Goal: Ask a question: Seek information or help from site administrators or community

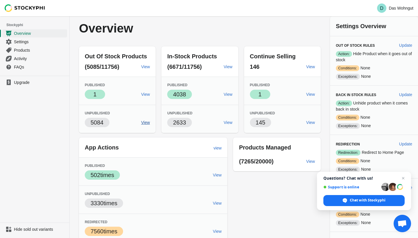
click at [141, 124] on span "View" at bounding box center [145, 122] width 9 height 5
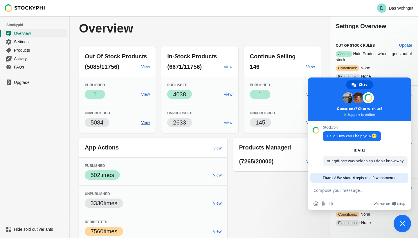
type textarea "The gift cards are not"
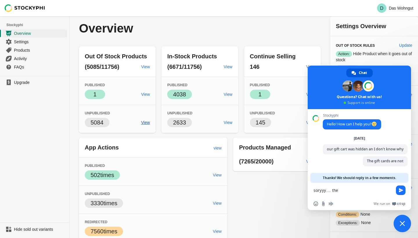
type textarea "soryyy.... the inventory"
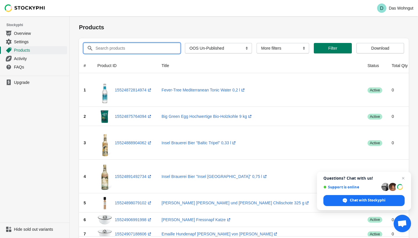
click at [157, 49] on input "Search products" at bounding box center [132, 48] width 75 height 10
type input "gutschein"
click at [87, 19] on button "Submit" at bounding box center [87, 19] width 17 height 6
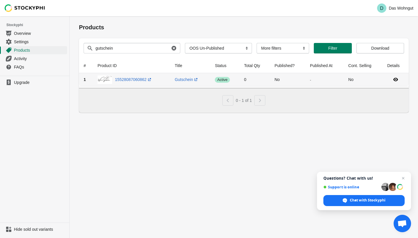
click at [278, 82] on td "No" at bounding box center [287, 79] width 35 height 13
click at [396, 80] on icon at bounding box center [396, 80] width 6 height 6
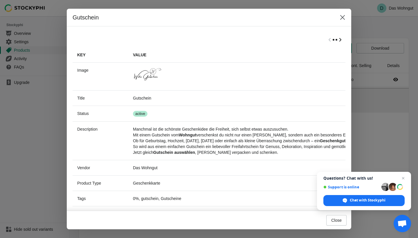
click at [341, 40] on icon "Scroll table right one column" at bounding box center [341, 39] width 2 height 3
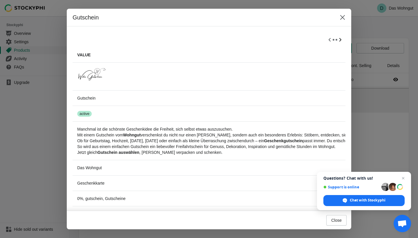
click at [340, 40] on icon "Scroll table right one column" at bounding box center [341, 40] width 6 height 6
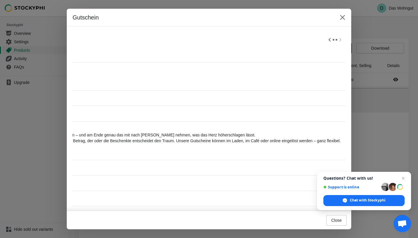
click at [340, 40] on div at bounding box center [209, 39] width 273 height 15
click at [329, 39] on icon "Scroll table left one column" at bounding box center [330, 40] width 6 height 6
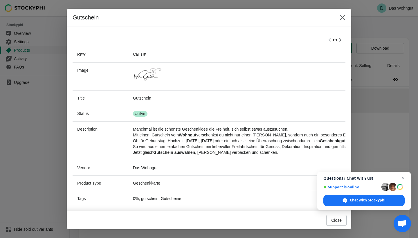
click at [329, 39] on div at bounding box center [209, 39] width 273 height 15
click at [343, 20] on button "Close" at bounding box center [343, 17] width 10 height 10
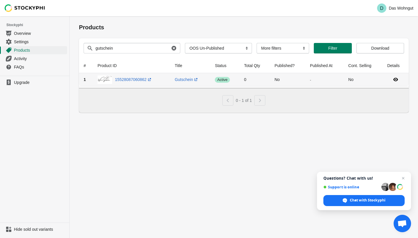
click at [244, 80] on td "0" at bounding box center [255, 79] width 31 height 13
click at [153, 80] on icon at bounding box center [150, 80] width 6 height 6
click at [275, 80] on td "No" at bounding box center [287, 79] width 35 height 13
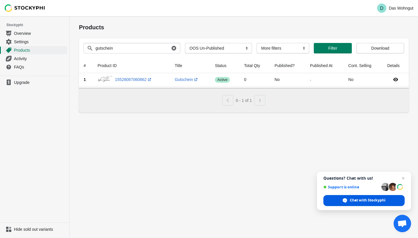
click at [347, 201] on span "Chat with Stockyphi" at bounding box center [345, 200] width 5 height 5
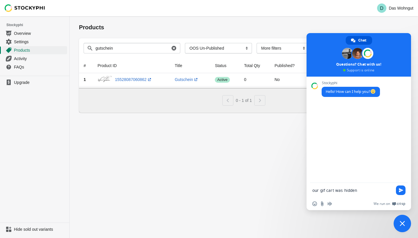
click at [326, 189] on textarea "our gif cart was hidden" at bounding box center [353, 190] width 80 height 5
click at [363, 193] on form "our gift cart was hidden" at bounding box center [353, 191] width 80 height 16
click at [364, 190] on textarea "our gift cart was hidden" at bounding box center [353, 190] width 80 height 5
type textarea "our gift cart was hidden an I don't know why"
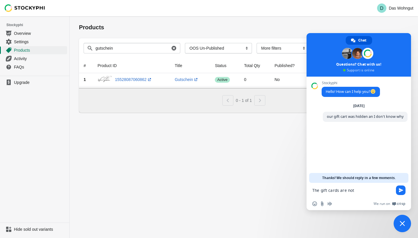
type textarea "The gift cards are not"
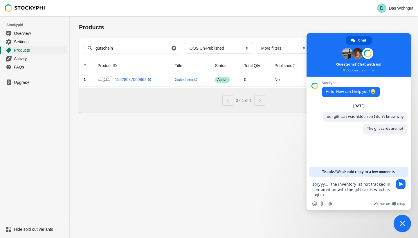
type textarea "soryyy.... the inventory ist not tracked in combination with the gift cards whi…"
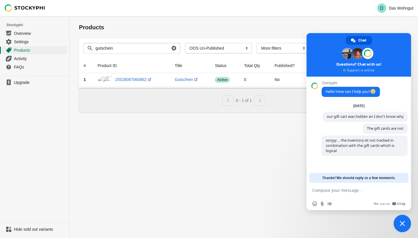
click at [144, 102] on div "0 - 1 of 1" at bounding box center [241, 98] width 325 height 15
click at [314, 30] on h1 "Products" at bounding box center [244, 27] width 330 height 8
click at [400, 223] on span "Close chat" at bounding box center [402, 223] width 17 height 17
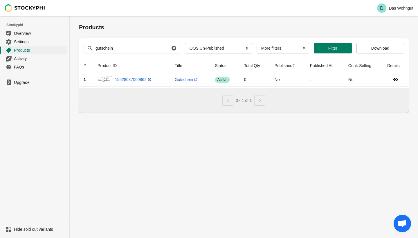
click at [409, 227] on span "Open chat" at bounding box center [402, 223] width 17 height 17
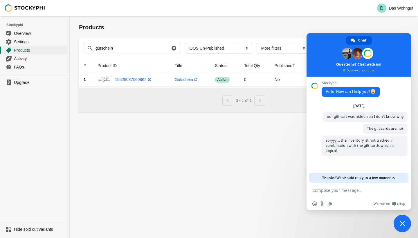
click at [276, 175] on div "Products Submit Search products gutschein Clear All Products InStock InStock Pu…" at bounding box center [244, 127] width 349 height 222
click at [406, 226] on span "Close chat" at bounding box center [402, 223] width 17 height 17
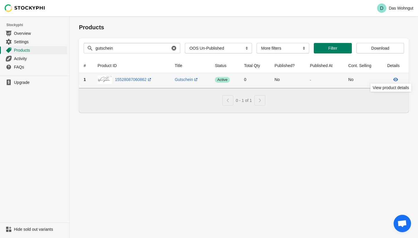
click at [395, 79] on icon at bounding box center [396, 80] width 6 height 6
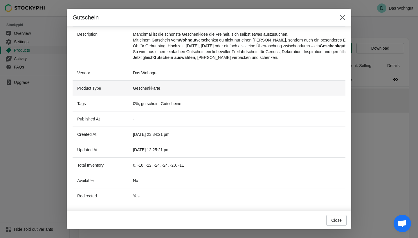
scroll to position [98, 0]
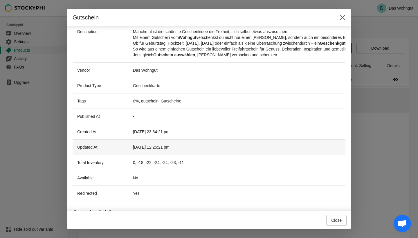
click at [186, 147] on td "2025-10-02 12:25:21 pm" at bounding box center [410, 146] width 565 height 15
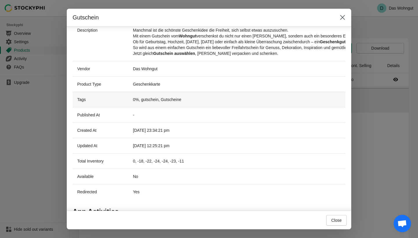
scroll to position [101, 0]
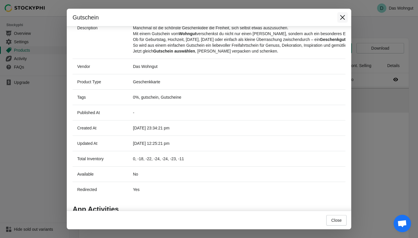
click at [344, 19] on icon "Close" at bounding box center [343, 18] width 6 height 6
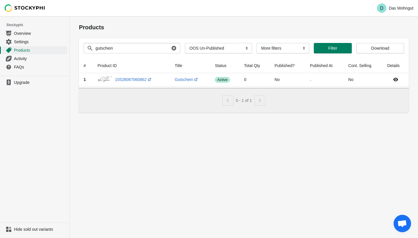
type textarea "hey..."
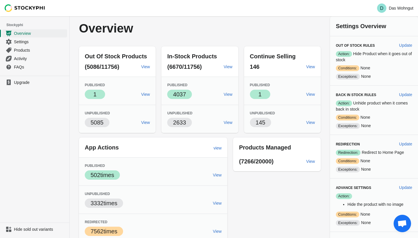
click at [399, 222] on span "Open chat" at bounding box center [403, 224] width 10 height 8
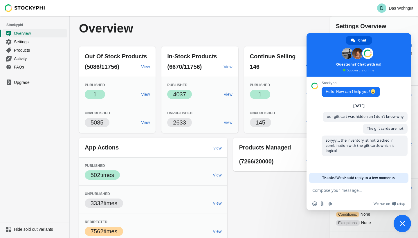
click at [294, 205] on div "Out Of Stock Products (5086/11756) View Published Success 1 View Unpublished 50…" at bounding box center [197, 156] width 248 height 228
click at [97, 93] on span "Success 1" at bounding box center [95, 94] width 20 height 9
click at [144, 94] on span "View" at bounding box center [145, 94] width 9 height 5
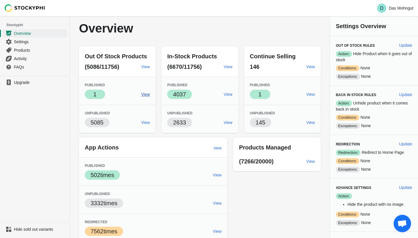
type textarea "hey..."
click at [399, 220] on span "Open chat" at bounding box center [403, 224] width 10 height 8
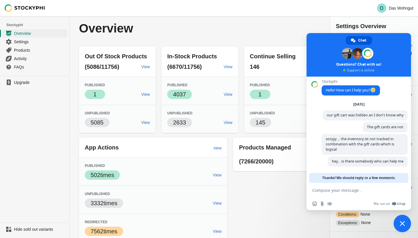
click at [281, 28] on div "Overview" at bounding box center [200, 28] width 242 height 13
click at [294, 23] on div "Overview" at bounding box center [200, 28] width 242 height 13
click at [401, 221] on span "Close chat" at bounding box center [402, 223] width 17 height 17
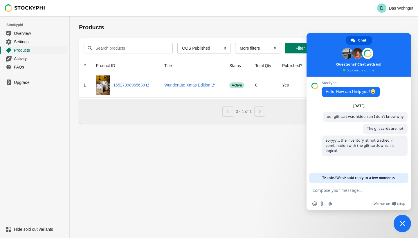
click at [28, 51] on span "Products" at bounding box center [40, 50] width 52 height 6
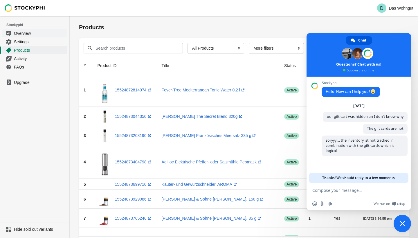
click at [24, 34] on span "Overview" at bounding box center [40, 34] width 52 height 6
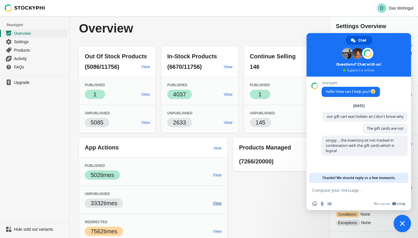
click at [213, 204] on span "View" at bounding box center [217, 203] width 9 height 5
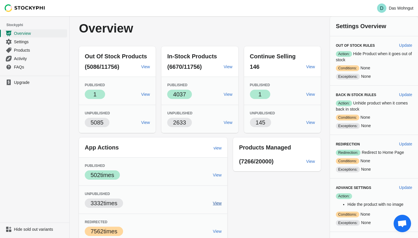
type textarea "hey..."
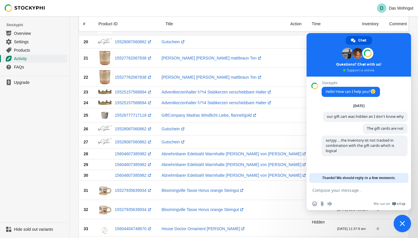
scroll to position [305, 0]
click at [401, 229] on span "Close chat" at bounding box center [402, 223] width 17 height 17
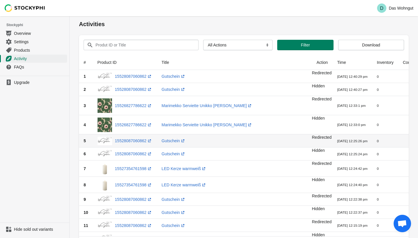
scroll to position [5, 0]
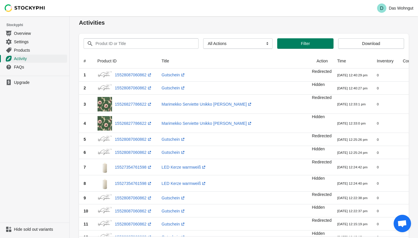
type textarea "hey..."
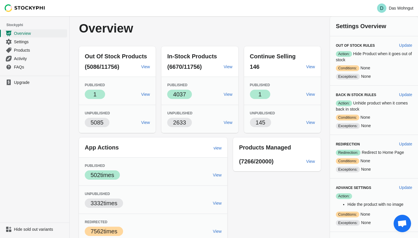
click at [407, 227] on span "Open chat" at bounding box center [403, 224] width 10 height 8
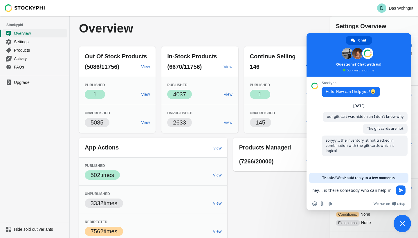
type textarea "hey... is there somebody who can help me"
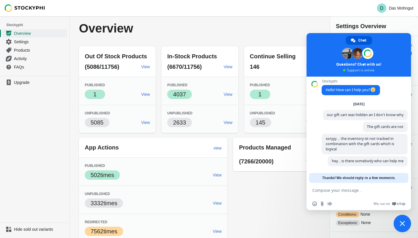
scroll to position [1, 0]
click at [356, 71] on span at bounding box center [359, 55] width 105 height 44
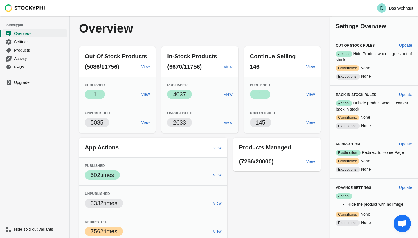
click at [400, 223] on span "Open chat" at bounding box center [403, 224] width 10 height 8
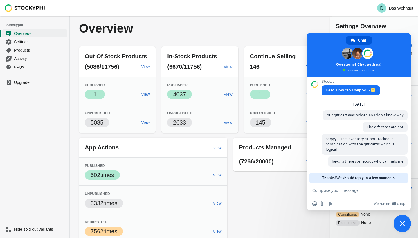
click at [288, 28] on div "Overview" at bounding box center [200, 28] width 242 height 13
click at [298, 28] on div "Overview" at bounding box center [200, 28] width 242 height 13
click at [401, 222] on span "Close chat" at bounding box center [402, 223] width 5 height 5
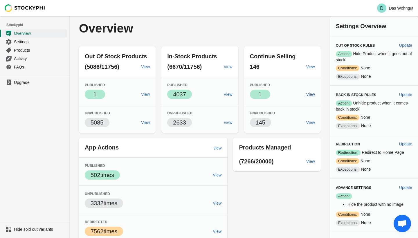
click at [306, 94] on span "View" at bounding box center [310, 94] width 9 height 5
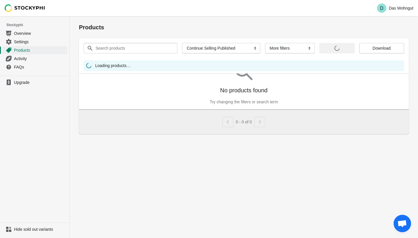
scroll to position [1, 0]
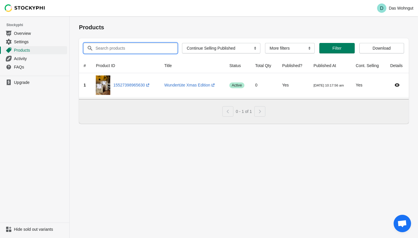
click at [161, 49] on input "Search products" at bounding box center [131, 48] width 72 height 10
type input "Gutschein"
click at [87, 19] on button "Submit" at bounding box center [87, 19] width 17 height 6
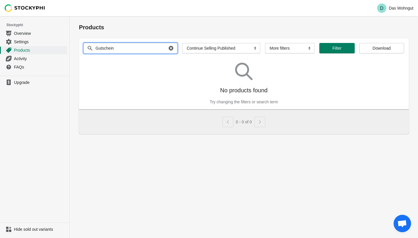
click at [168, 51] on icon "button" at bounding box center [171, 48] width 6 height 6
click at [29, 50] on span "Products" at bounding box center [40, 50] width 52 height 6
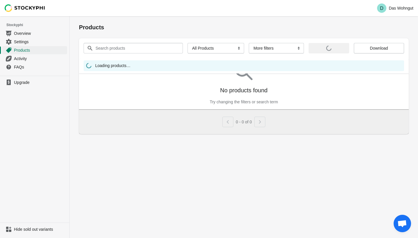
scroll to position [1, 0]
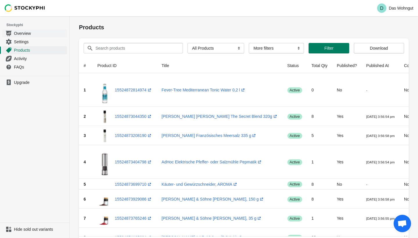
click at [19, 34] on span "Overview" at bounding box center [40, 34] width 52 height 6
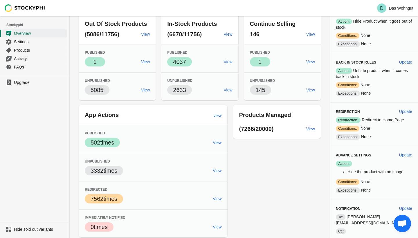
scroll to position [32, 0]
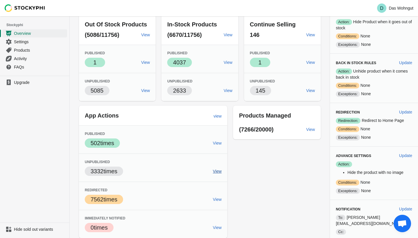
click at [215, 169] on span "View" at bounding box center [217, 171] width 9 height 5
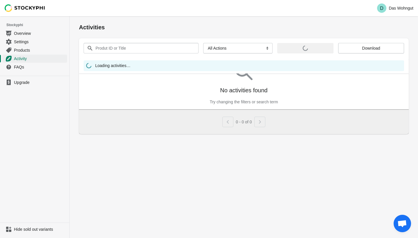
scroll to position [1, 0]
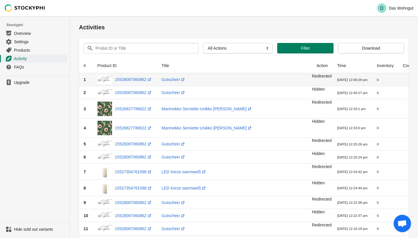
click at [111, 79] on img at bounding box center [105, 80] width 15 height 8
click at [125, 78] on link "15528087060862 (opens a new window)" at bounding box center [133, 79] width 37 height 5
